Goal: Task Accomplishment & Management: Complete application form

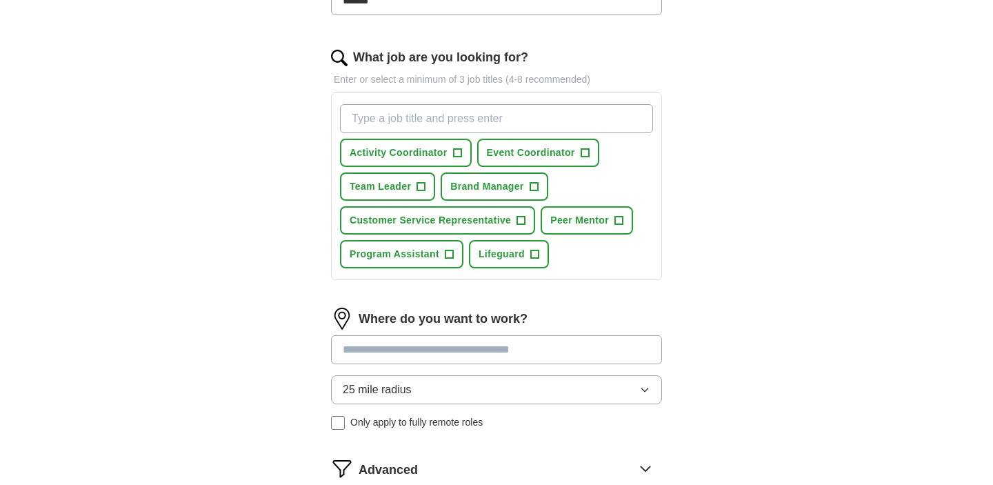
scroll to position [416, 0]
click at [500, 183] on span "Brand Manager" at bounding box center [486, 185] width 73 height 14
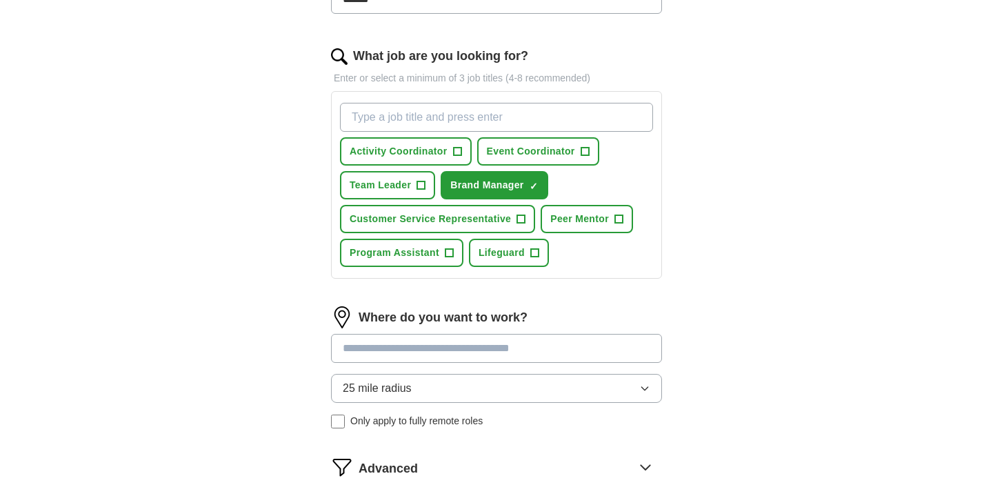
click at [442, 248] on button "Program Assistant +" at bounding box center [401, 253] width 123 height 28
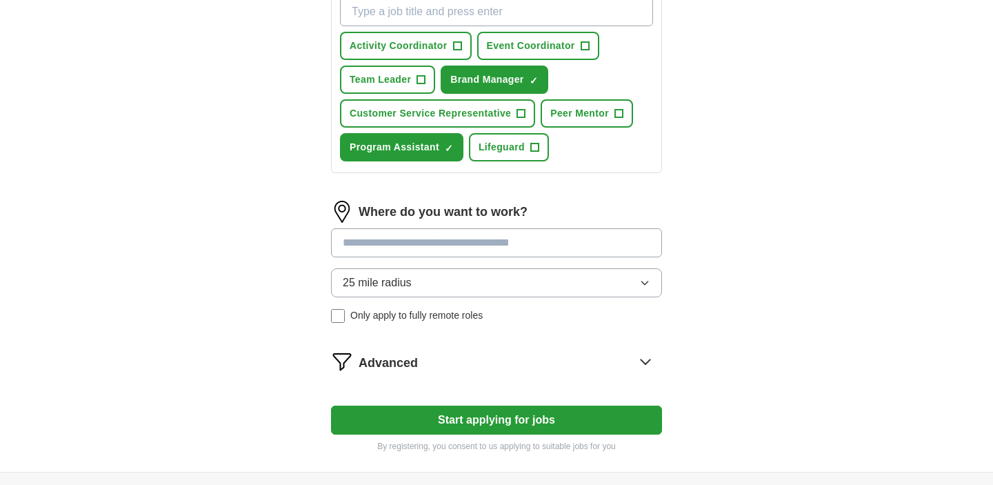
scroll to position [598, 0]
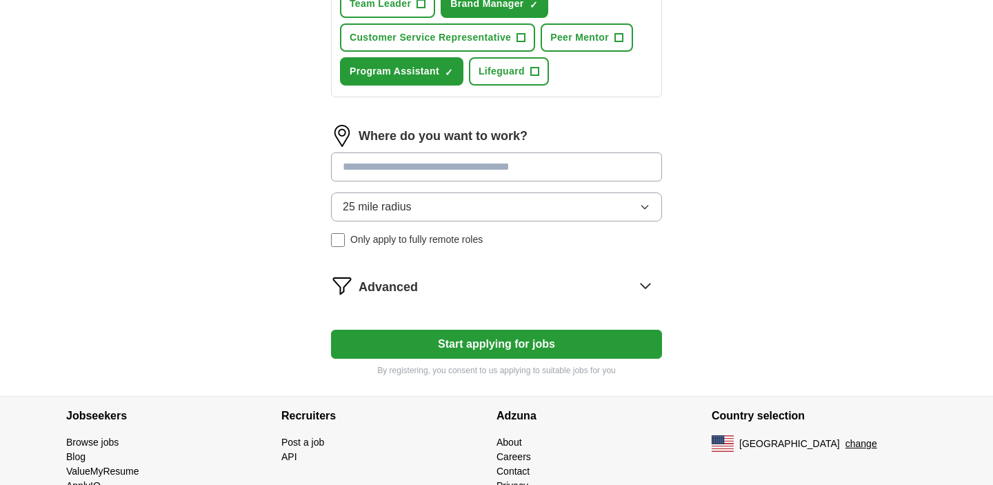
click at [505, 354] on button "Start applying for jobs" at bounding box center [496, 344] width 331 height 29
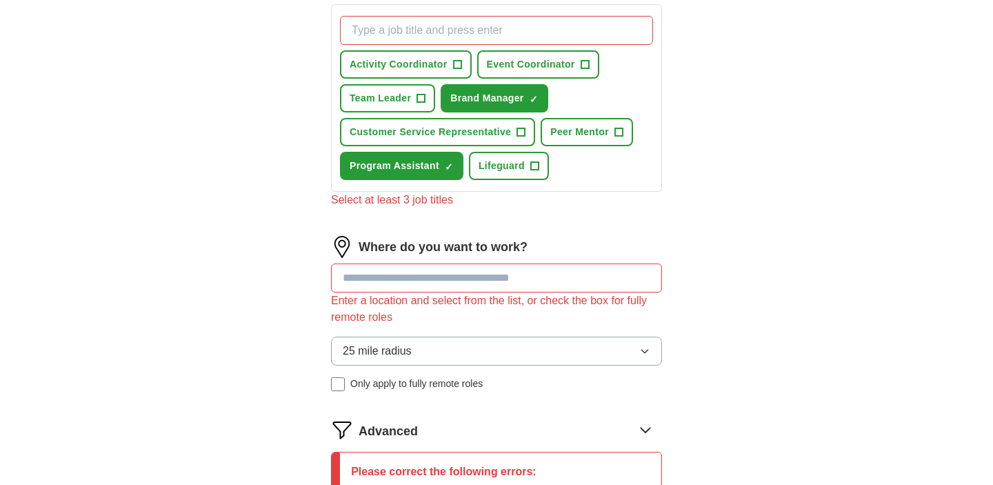
scroll to position [476, 0]
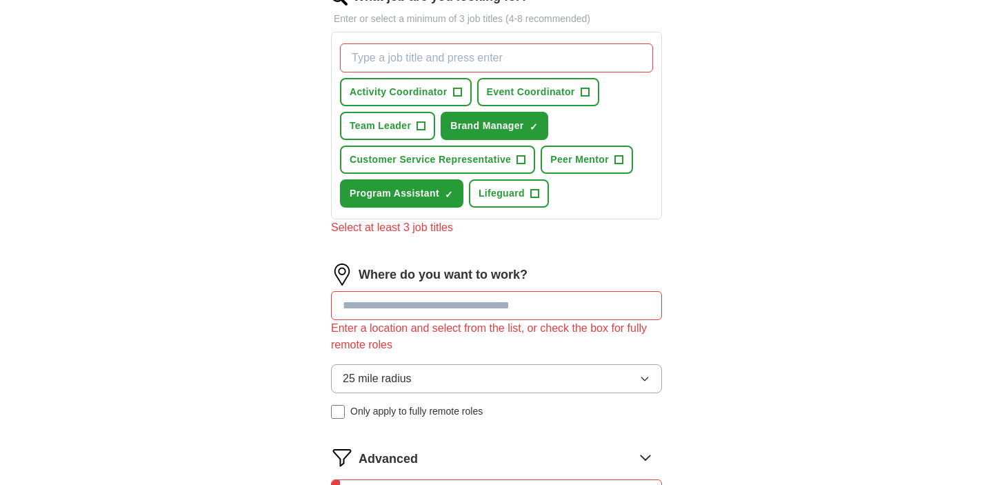
click at [404, 90] on span "Activity Coordinator" at bounding box center [399, 92] width 98 height 14
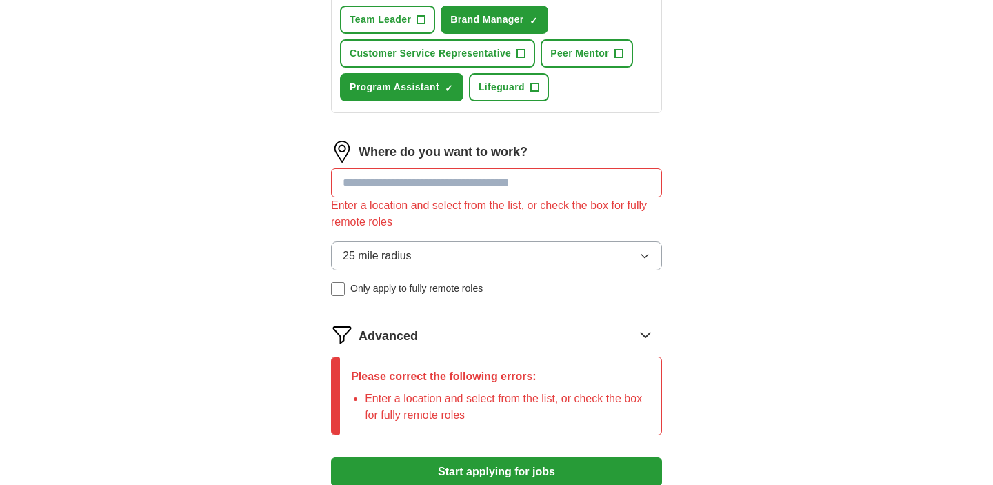
scroll to position [636, 0]
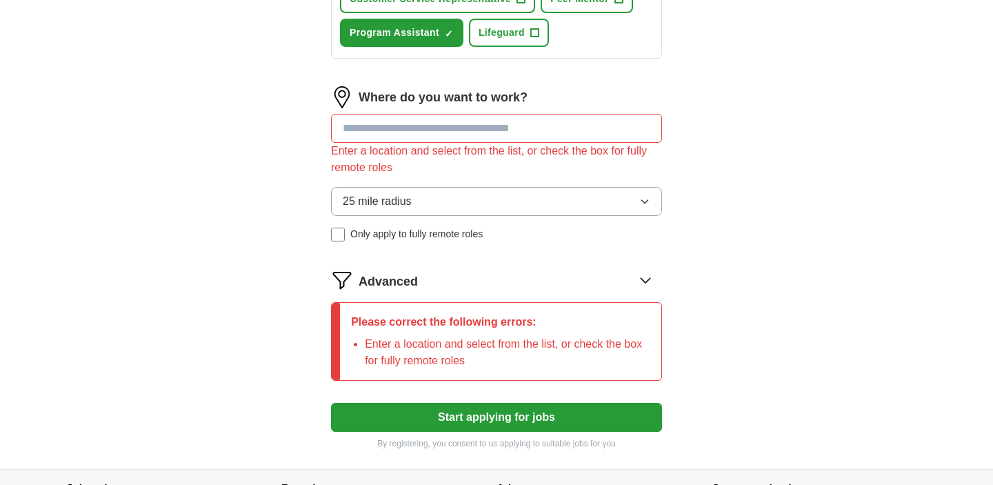
click at [492, 427] on button "Start applying for jobs" at bounding box center [496, 417] width 331 height 29
click at [478, 136] on input at bounding box center [496, 128] width 331 height 29
type input "******"
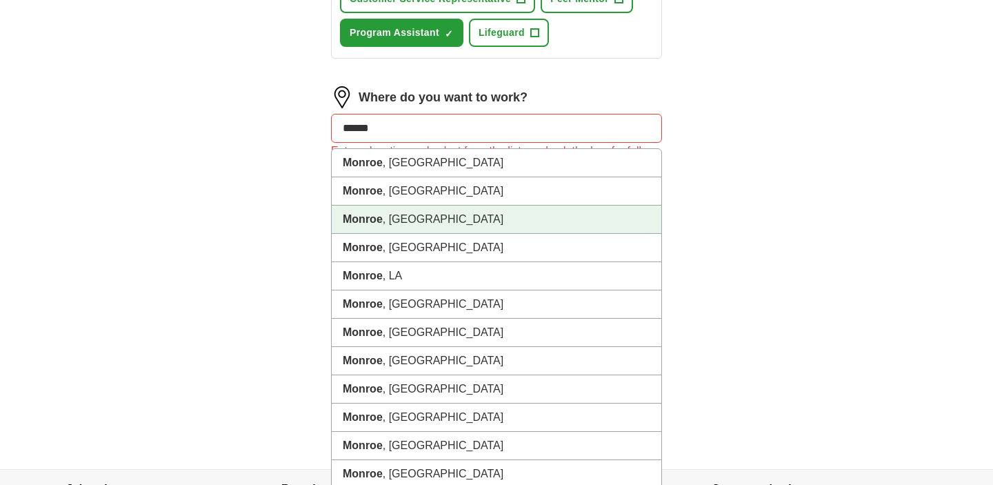
click at [502, 209] on li "[GEOGRAPHIC_DATA] , [GEOGRAPHIC_DATA]" at bounding box center [497, 219] width 330 height 28
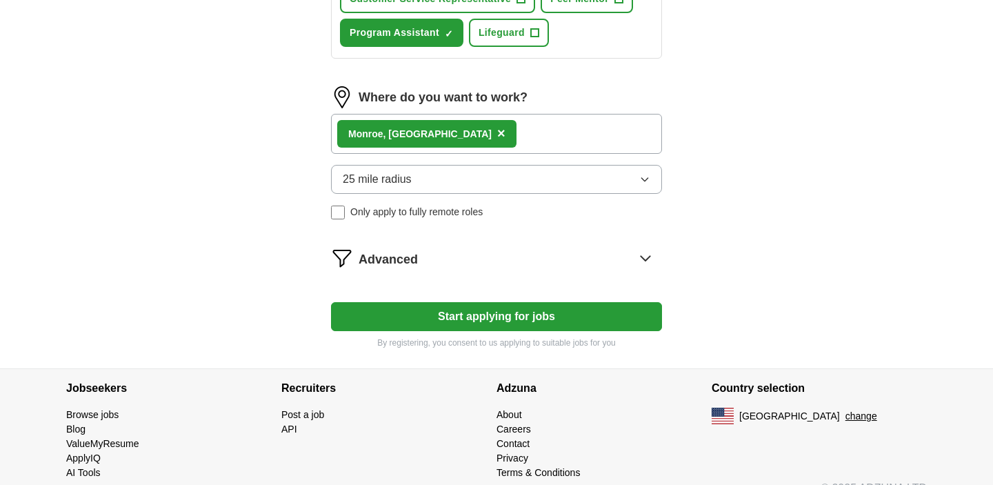
click at [497, 136] on span "×" at bounding box center [501, 132] width 8 height 15
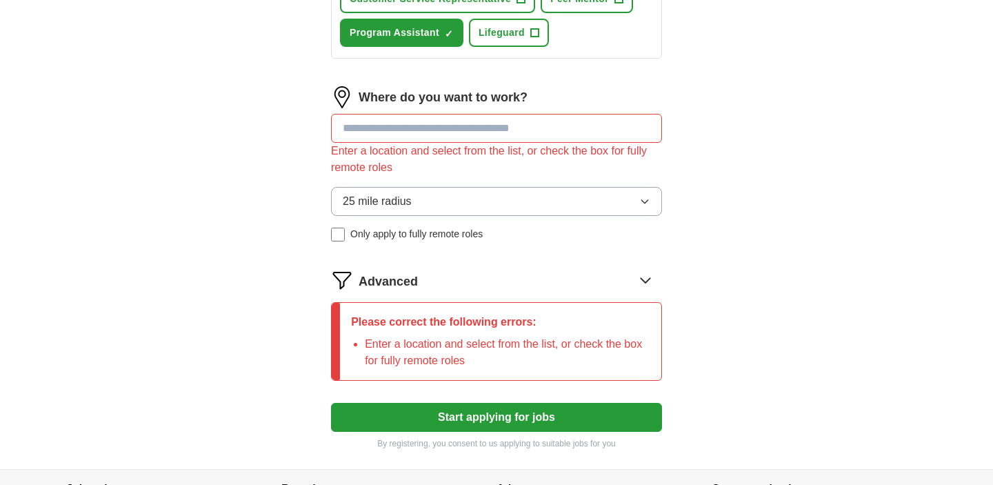
click at [425, 114] on input at bounding box center [496, 128] width 331 height 29
type input "****"
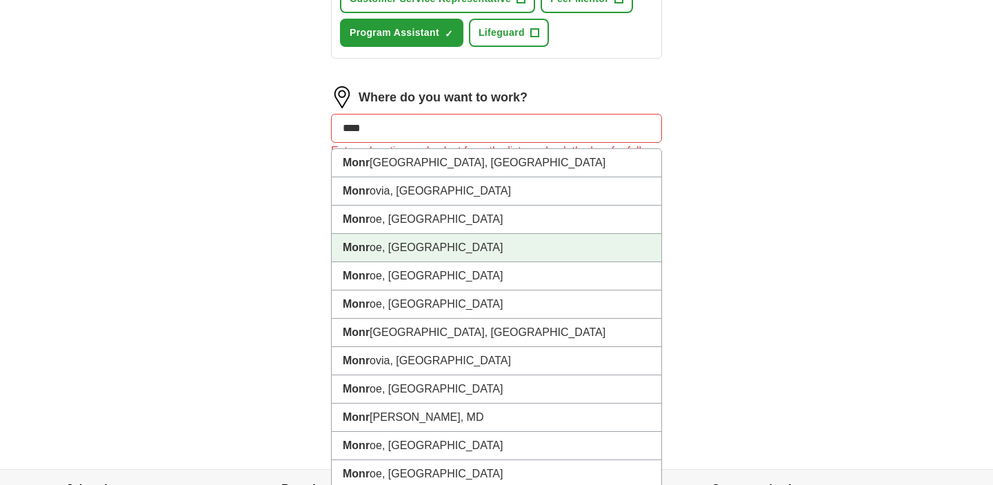
click at [452, 243] on li "Monr oe, [GEOGRAPHIC_DATA]" at bounding box center [497, 248] width 330 height 28
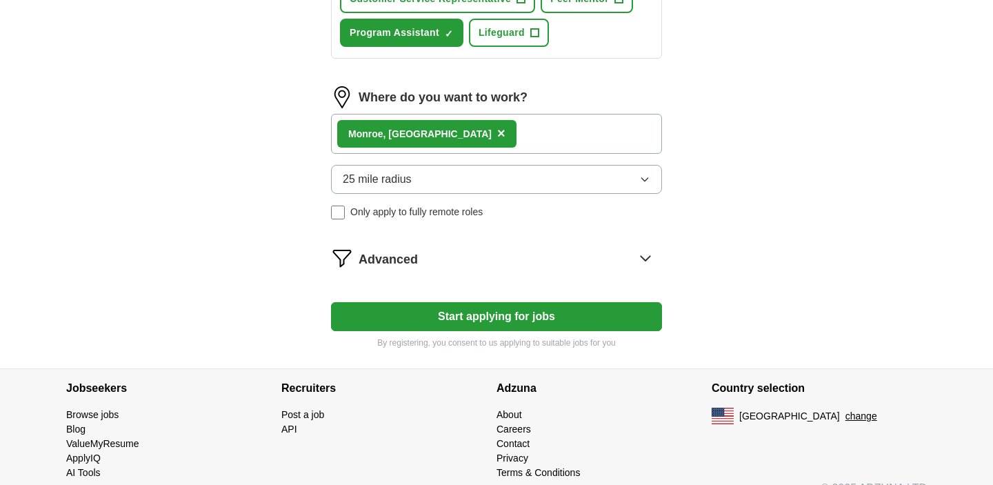
click at [406, 180] on span "25 mile radius" at bounding box center [377, 179] width 69 height 17
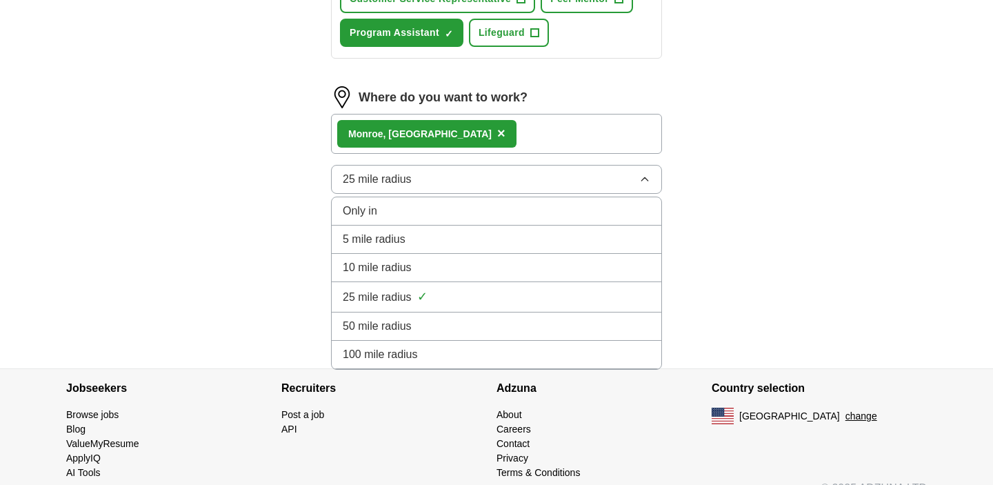
click at [421, 318] on div "50 mile radius" at bounding box center [496, 326] width 307 height 17
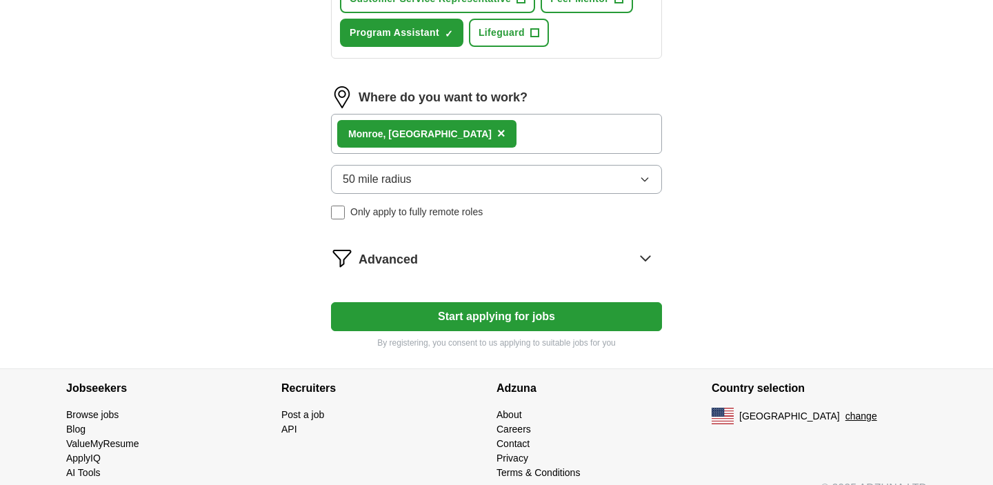
click at [430, 312] on button "Start applying for jobs" at bounding box center [496, 316] width 331 height 29
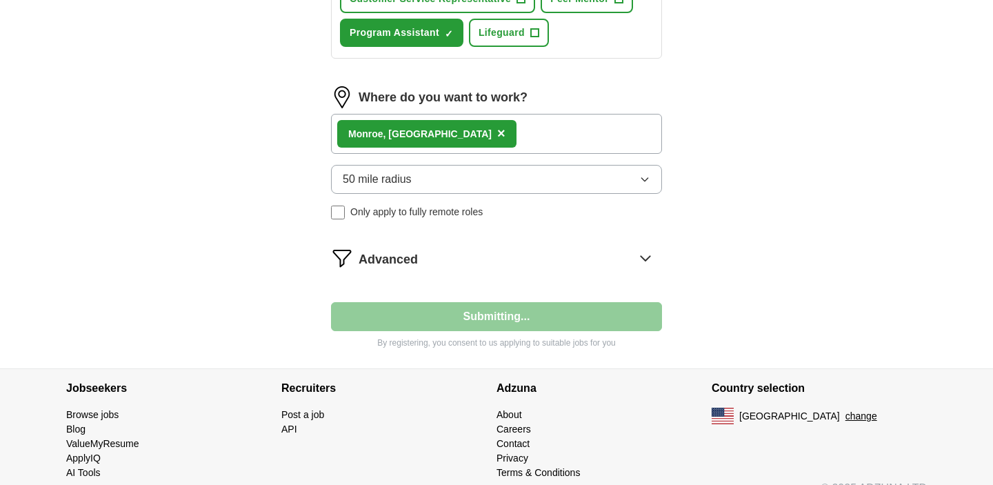
select select "**"
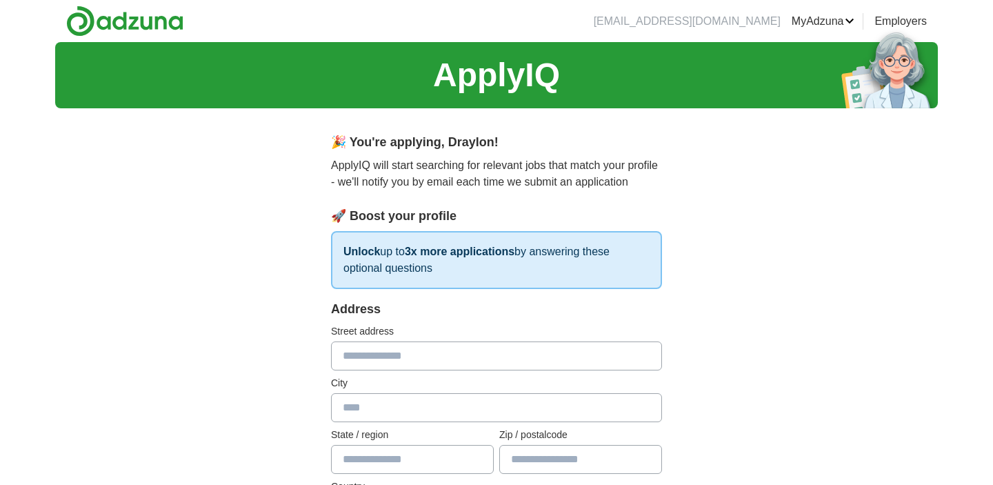
scroll to position [0, 0]
